Goal: Find specific page/section: Find specific page/section

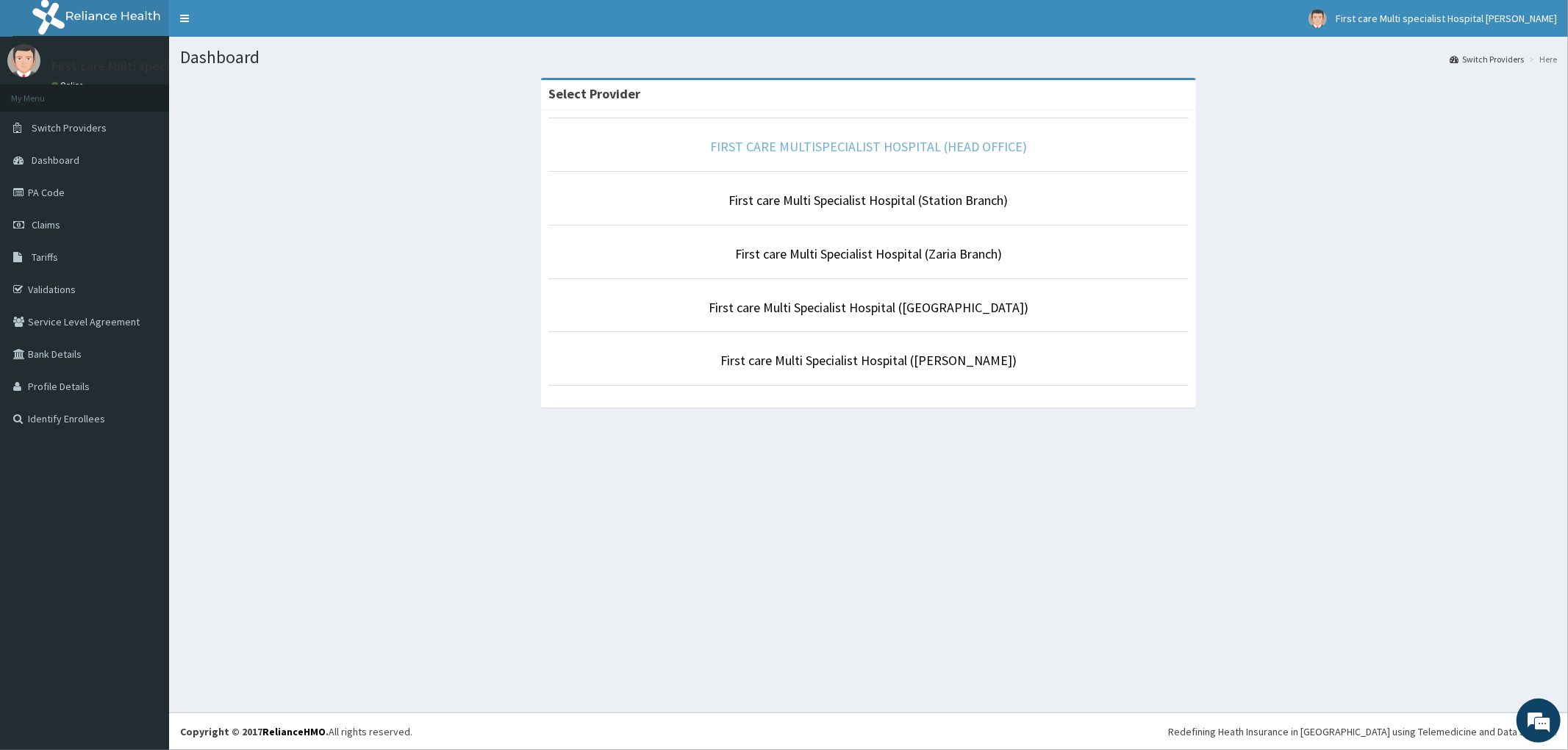
click at [878, 148] on link "FIRST CARE MULTISPECIALIST HOSPITAL (HEAD OFFICE)" at bounding box center [869, 147] width 317 height 17
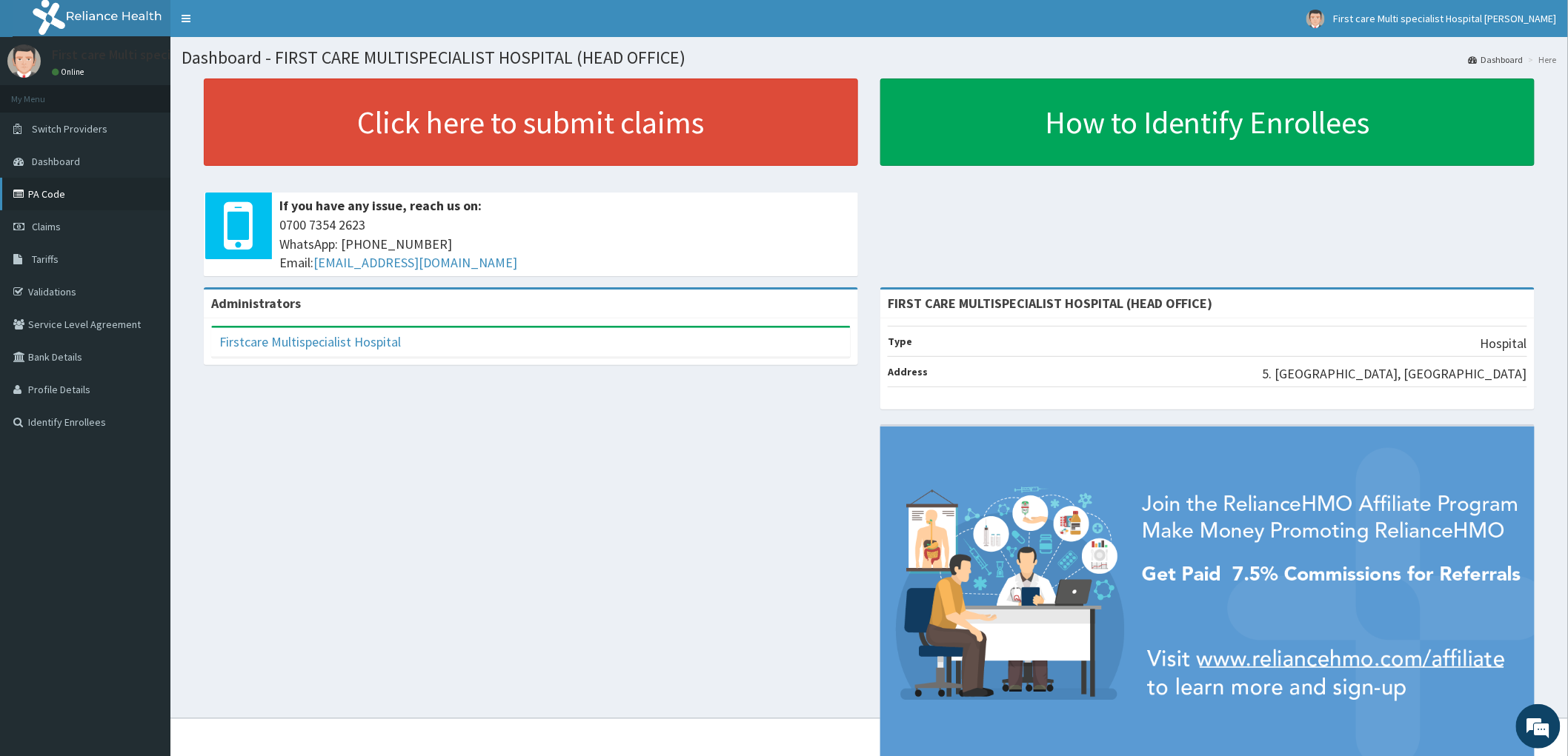
click at [38, 196] on link "PA Code" at bounding box center [85, 193] width 171 height 33
